Goal: Information Seeking & Learning: Learn about a topic

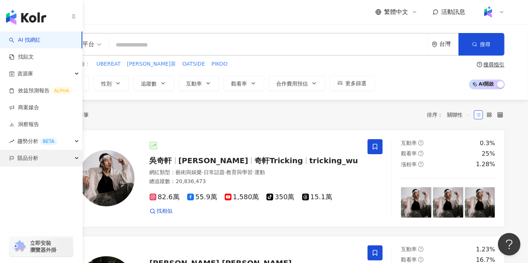
click at [23, 159] on span "競品分析" at bounding box center [27, 158] width 21 height 17
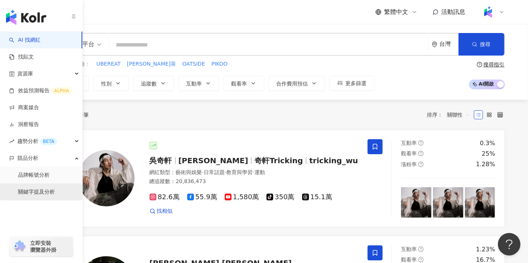
click at [44, 190] on link "關鍵字提及分析" at bounding box center [36, 193] width 37 height 8
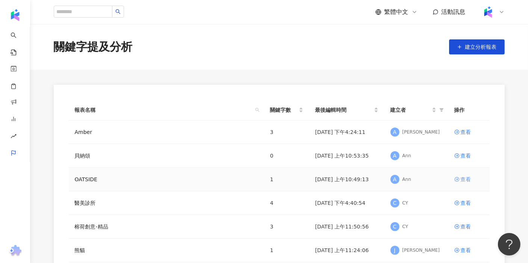
click at [212, 178] on div "查看" at bounding box center [466, 179] width 11 height 8
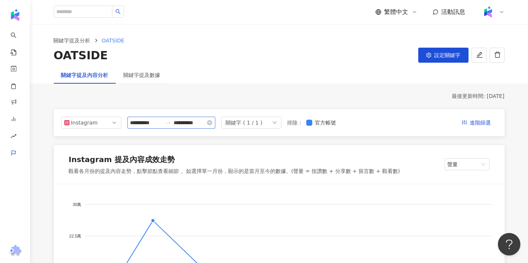
click at [174, 122] on div at bounding box center [168, 123] width 12 height 6
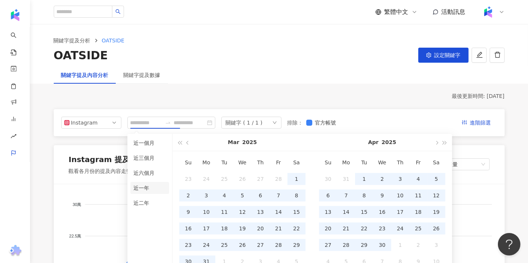
click at [144, 190] on li "近一年" at bounding box center [149, 188] width 39 height 12
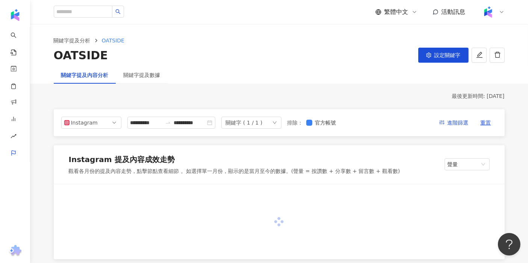
type input "**********"
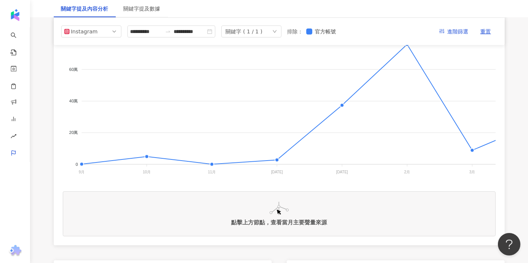
scroll to position [125, 0]
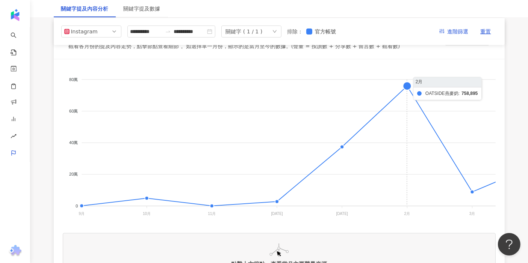
click at [212, 95] on foreignobject at bounding box center [464, 143] width 803 height 150
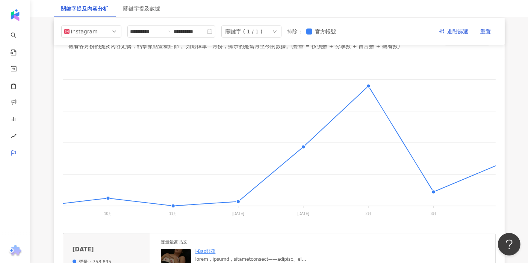
scroll to position [0, 0]
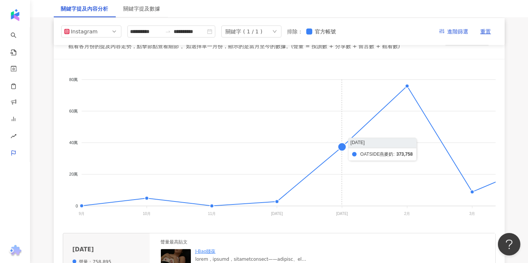
click at [212, 150] on foreignobject at bounding box center [464, 143] width 803 height 150
